Goal: Transaction & Acquisition: Purchase product/service

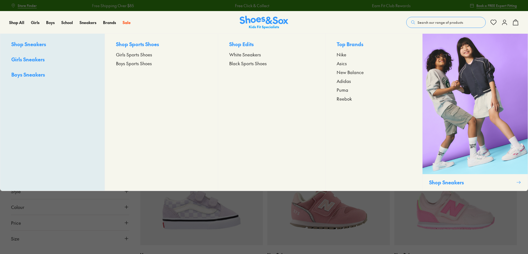
click at [36, 45] on span "Shop Sneakers" at bounding box center [28, 44] width 35 height 7
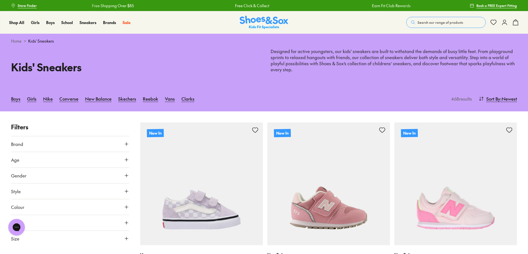
click at [127, 239] on icon at bounding box center [127, 239] width 6 height 6
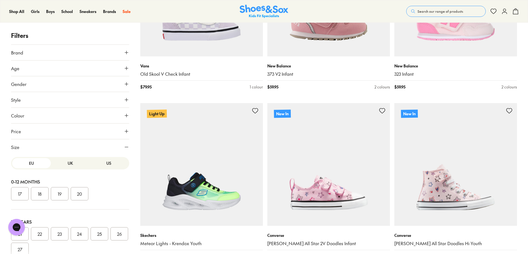
scroll to position [196, 0]
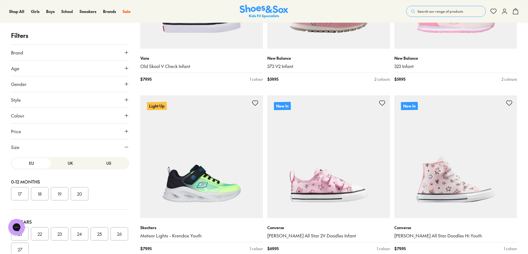
click at [0, 0] on div "POPUP Form" at bounding box center [0, 0] width 0 height 0
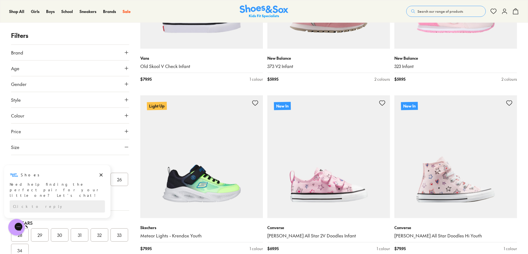
scroll to position [61, 0]
click at [102, 175] on icon "Dismiss campaign" at bounding box center [101, 174] width 3 height 3
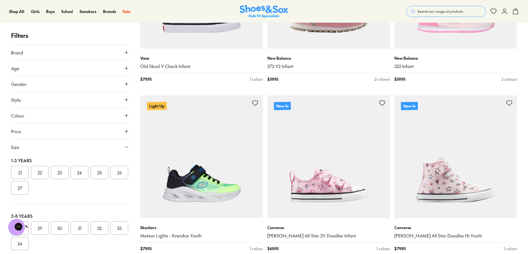
click at [18, 173] on button "21" at bounding box center [20, 172] width 18 height 13
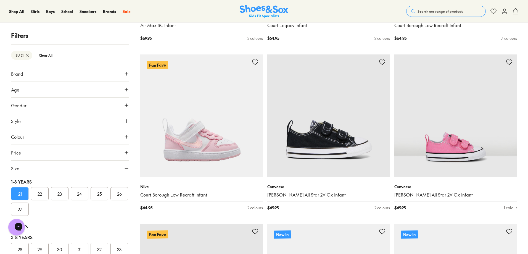
scroll to position [1089, 0]
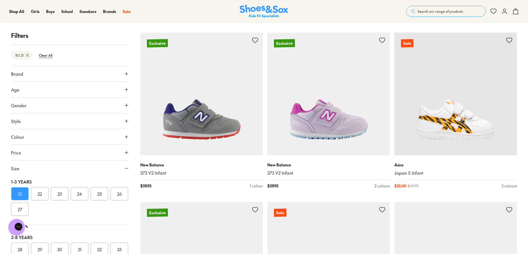
scroll to position [3142, 0]
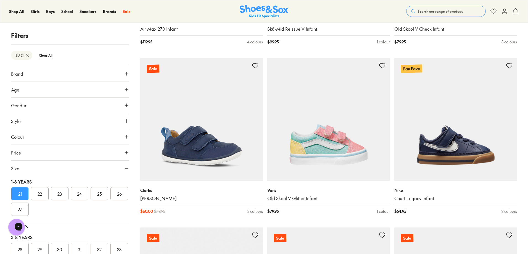
scroll to position [5177, 0]
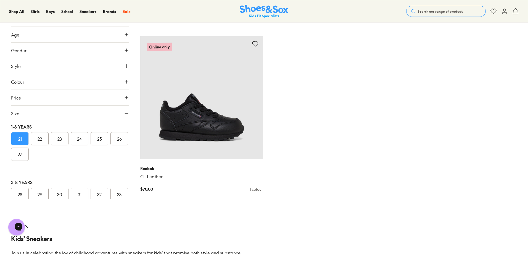
scroll to position [6884, 0]
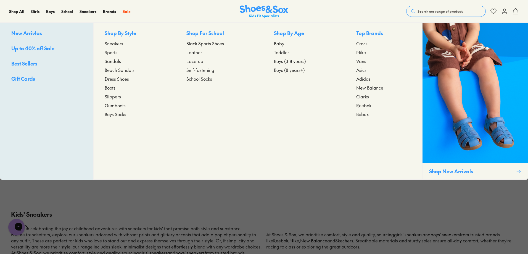
click at [111, 79] on span "Dress Shoes" at bounding box center [117, 78] width 24 height 7
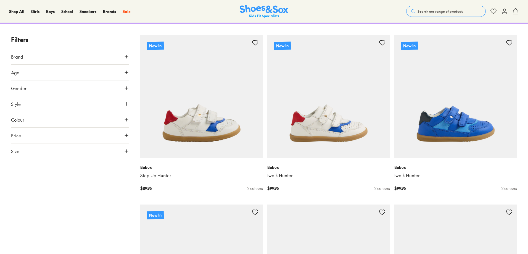
scroll to position [137, 0]
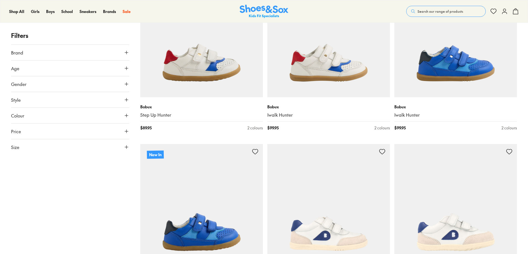
drag, startPoint x: 530, startPoint y: 35, endPoint x: 530, endPoint y: 64, distance: 28.7
click at [128, 148] on icon at bounding box center [127, 147] width 6 height 6
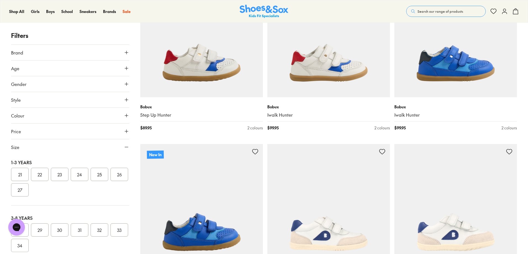
click at [21, 177] on button "21" at bounding box center [20, 174] width 18 height 13
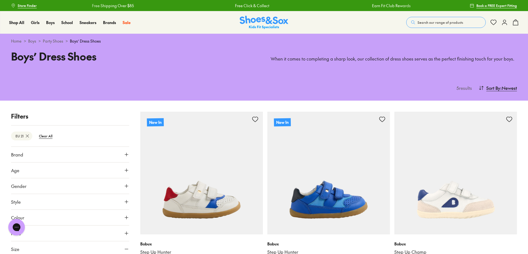
click at [51, 39] on link "Party Shoes" at bounding box center [53, 41] width 20 height 6
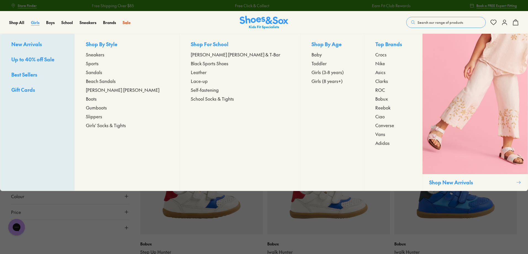
click at [34, 22] on span "Girls" at bounding box center [35, 23] width 9 height 6
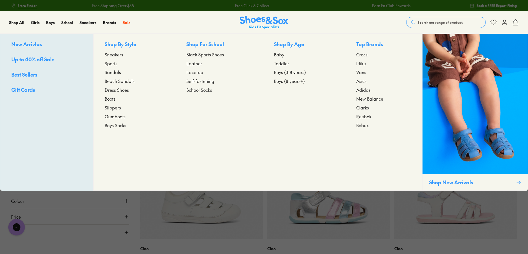
click at [120, 91] on span "Dress Shoes" at bounding box center [117, 89] width 24 height 7
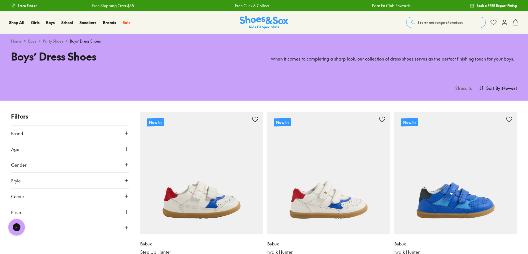
click at [14, 41] on link "Home" at bounding box center [16, 41] width 10 height 6
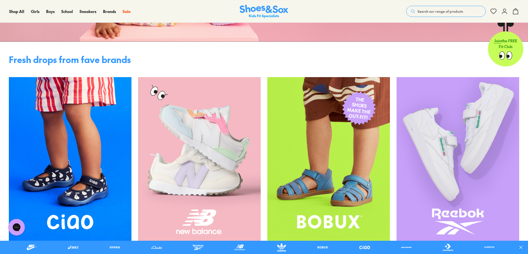
drag, startPoint x: 529, startPoint y: 18, endPoint x: 530, endPoint y: 48, distance: 30.7
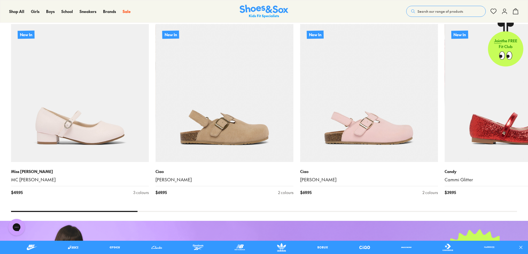
scroll to position [799, 0]
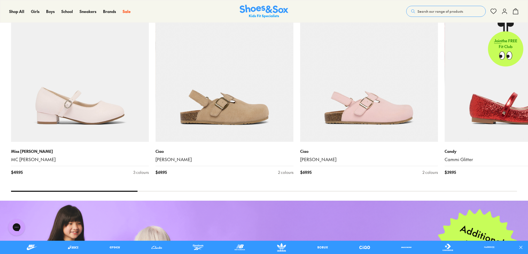
drag, startPoint x: 126, startPoint y: 191, endPoint x: 194, endPoint y: 188, distance: 68.0
click at [194, 188] on x-flickity "New In Miss Candy MC Lexie $ 49.95 3 colours New In Ciao Marley $ 69.95 2 colou…" at bounding box center [264, 86] width 506 height 211
click at [197, 191] on x-flickity "New In Miss Candy MC Lexie $ 49.95 3 colours New In Ciao Marley $ 69.95 2 colou…" at bounding box center [264, 86] width 506 height 211
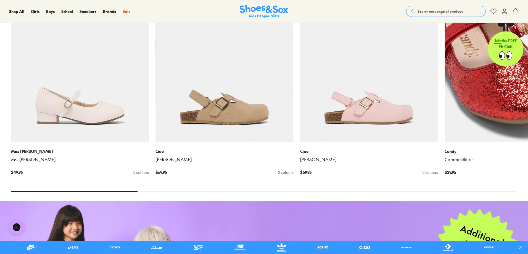
drag, startPoint x: 75, startPoint y: 191, endPoint x: 517, endPoint y: 86, distance: 453.5
click at [517, 86] on x-flickity "New In Miss Candy MC Lexie $ 49.95 3 colours New In Ciao Marley $ 69.95 2 colou…" at bounding box center [264, 86] width 506 height 211
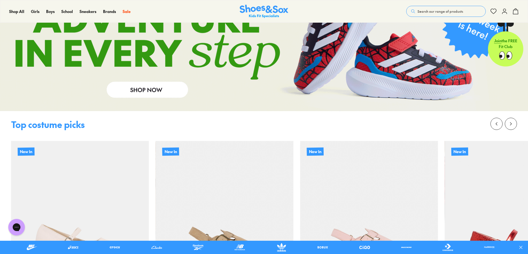
scroll to position [659, 0]
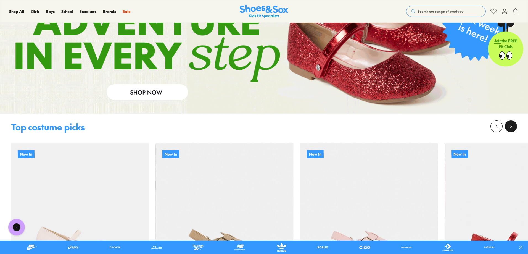
click at [511, 124] on icon at bounding box center [511, 126] width 6 height 6
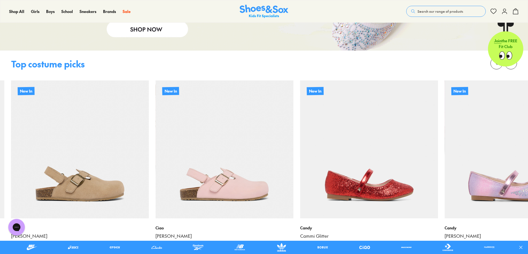
scroll to position [709, 0]
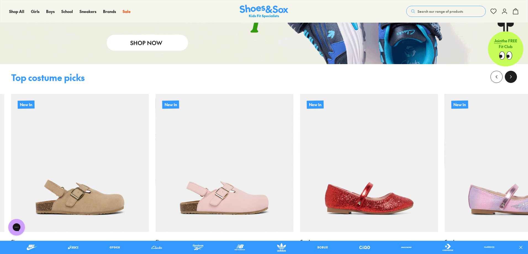
click at [508, 77] on icon at bounding box center [511, 77] width 6 height 6
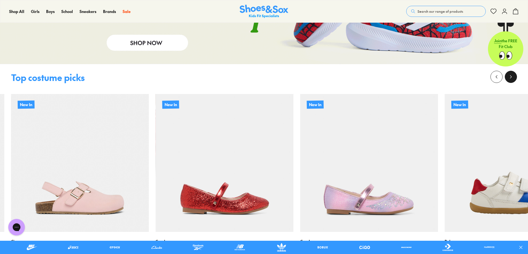
click at [508, 77] on icon at bounding box center [511, 77] width 6 height 6
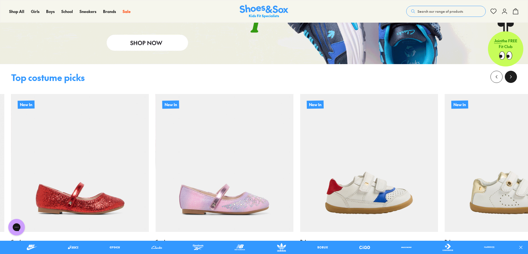
click at [508, 77] on icon at bounding box center [511, 77] width 6 height 6
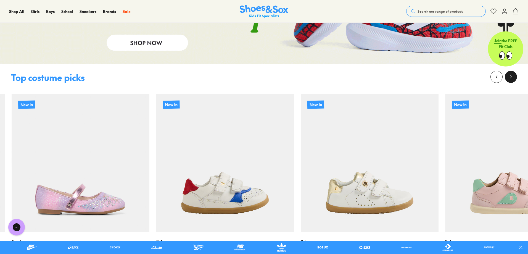
click at [508, 77] on icon at bounding box center [511, 77] width 6 height 6
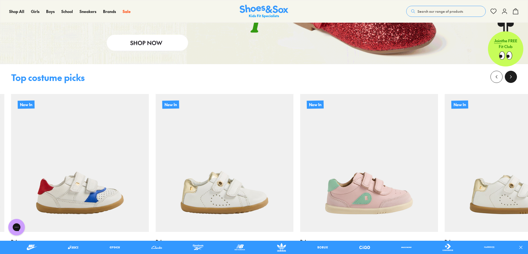
click at [508, 77] on icon at bounding box center [511, 77] width 6 height 6
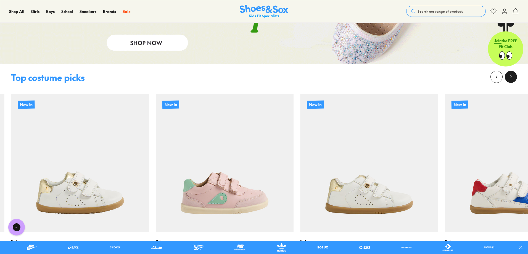
click at [508, 77] on icon at bounding box center [511, 77] width 6 height 6
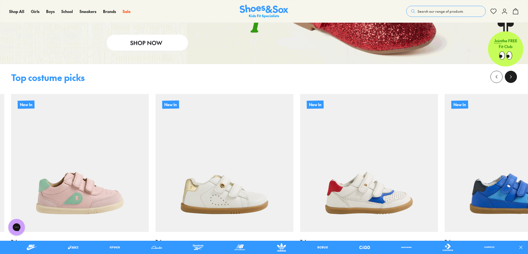
click at [508, 77] on icon at bounding box center [511, 77] width 6 height 6
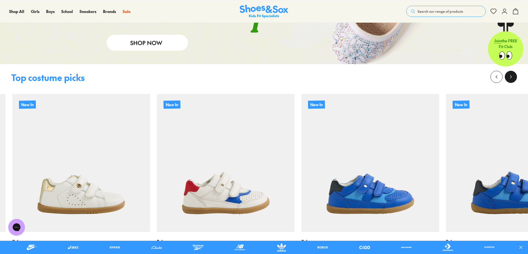
click at [508, 77] on icon at bounding box center [511, 77] width 6 height 6
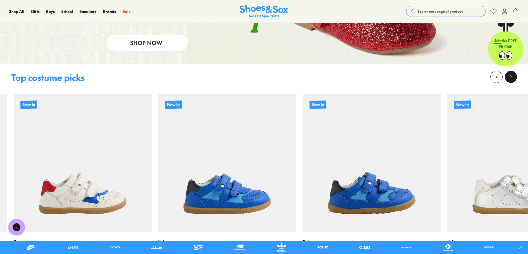
click at [508, 77] on icon at bounding box center [511, 77] width 6 height 6
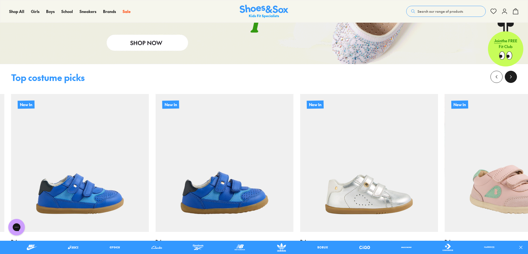
click at [508, 77] on icon at bounding box center [511, 77] width 6 height 6
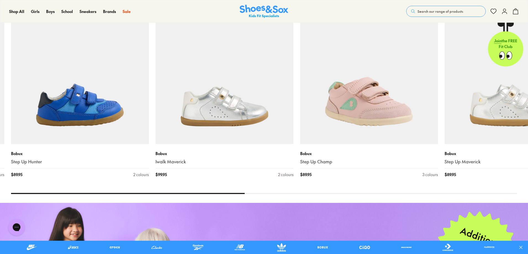
scroll to position [794, 0]
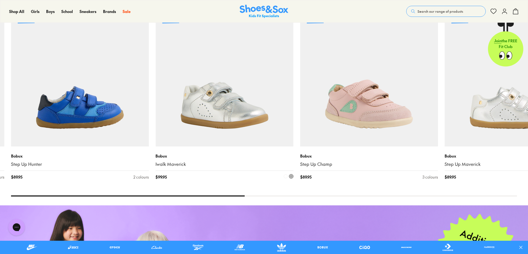
click at [237, 110] on img at bounding box center [225, 78] width 138 height 138
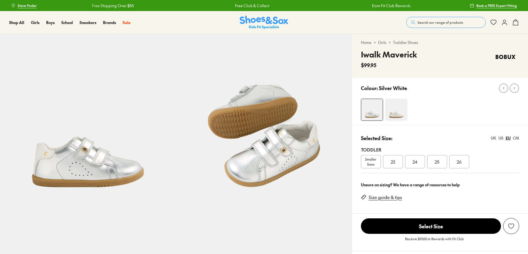
click at [399, 105] on img at bounding box center [396, 110] width 22 height 22
select select "*"
